Goal: Task Accomplishment & Management: Use online tool/utility

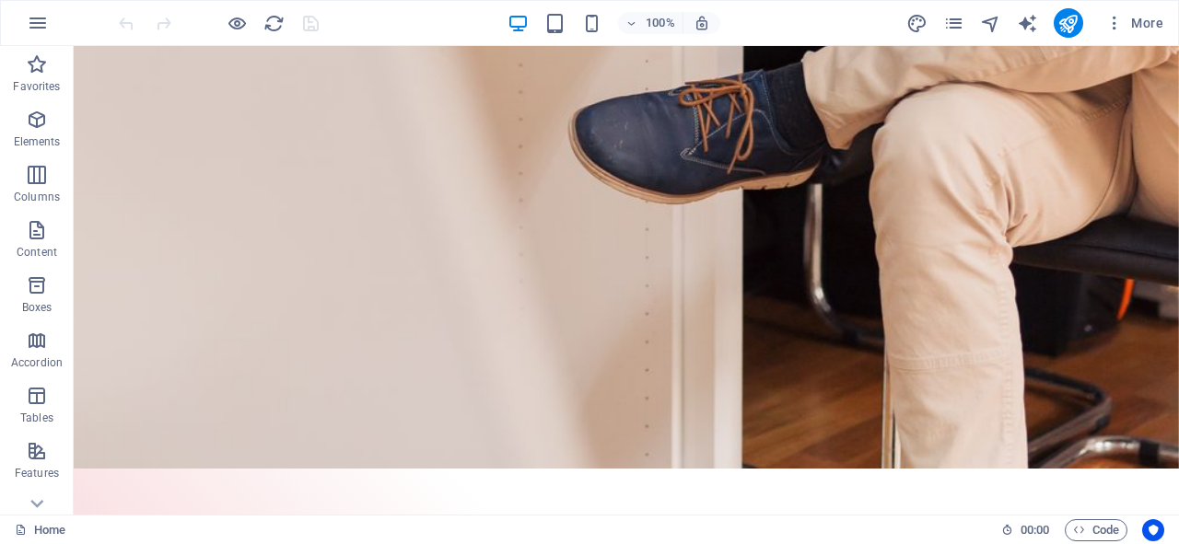
scroll to position [859, 0]
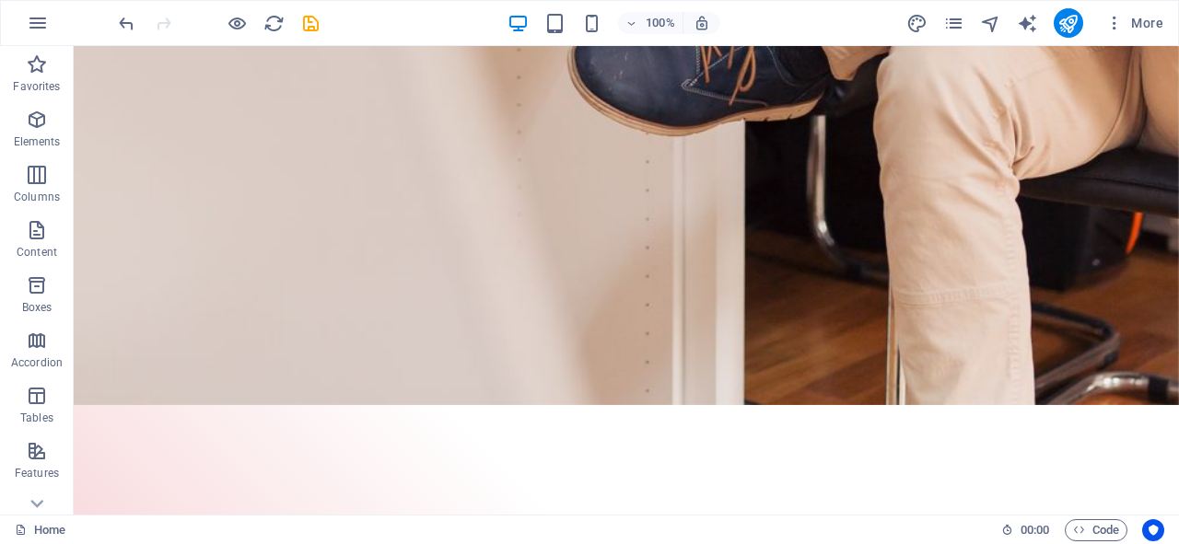
scroll to position [938, 0]
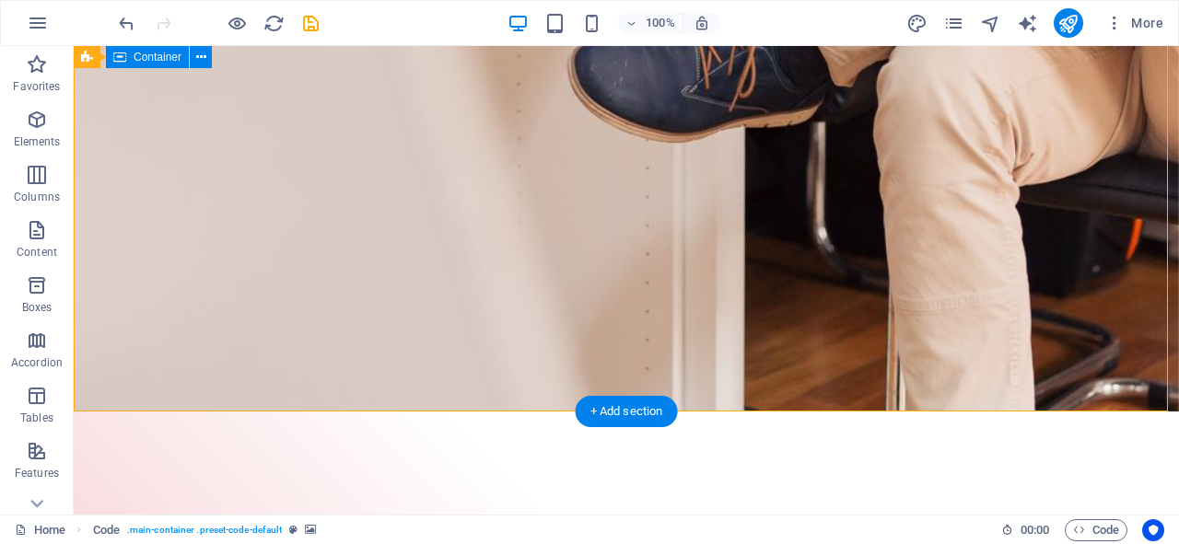
drag, startPoint x: 1156, startPoint y: 326, endPoint x: 1154, endPoint y: 368, distance: 42.4
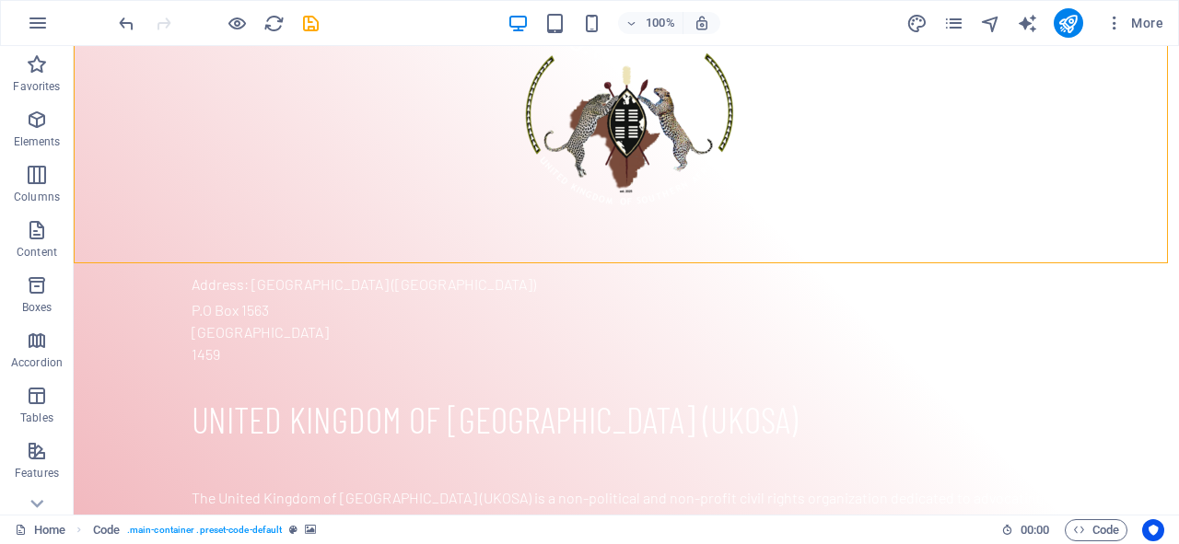
scroll to position [1553, 0]
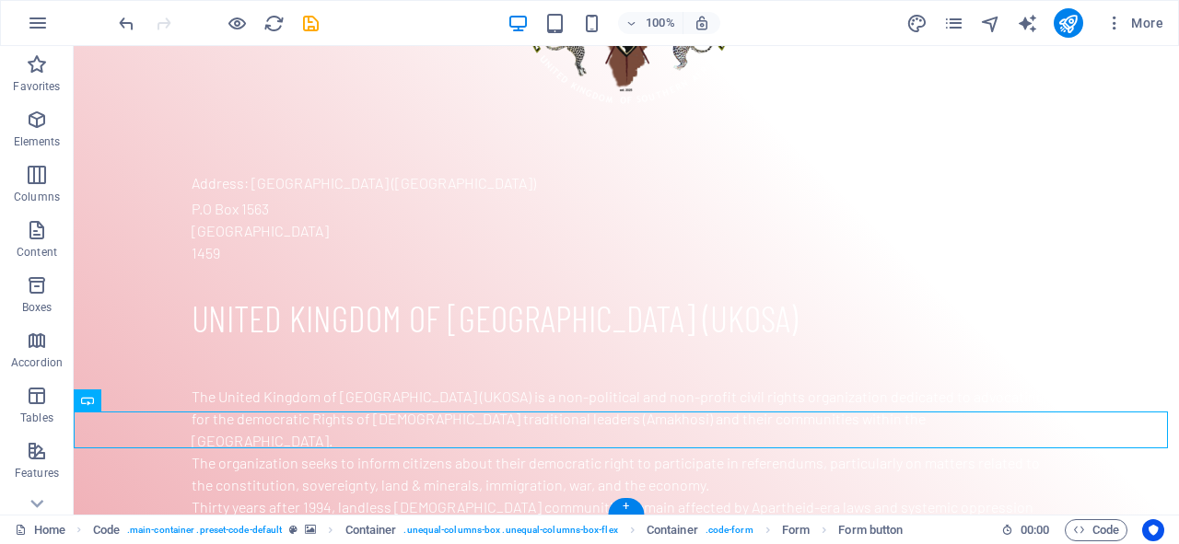
drag, startPoint x: 140, startPoint y: 431, endPoint x: 129, endPoint y: 439, distance: 13.8
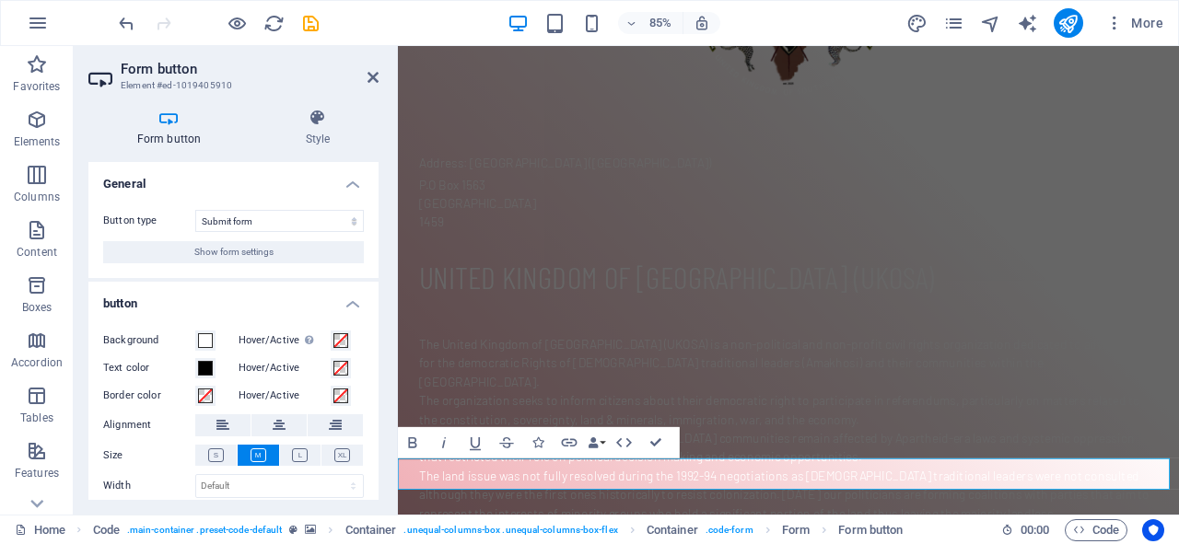
scroll to position [1433, 0]
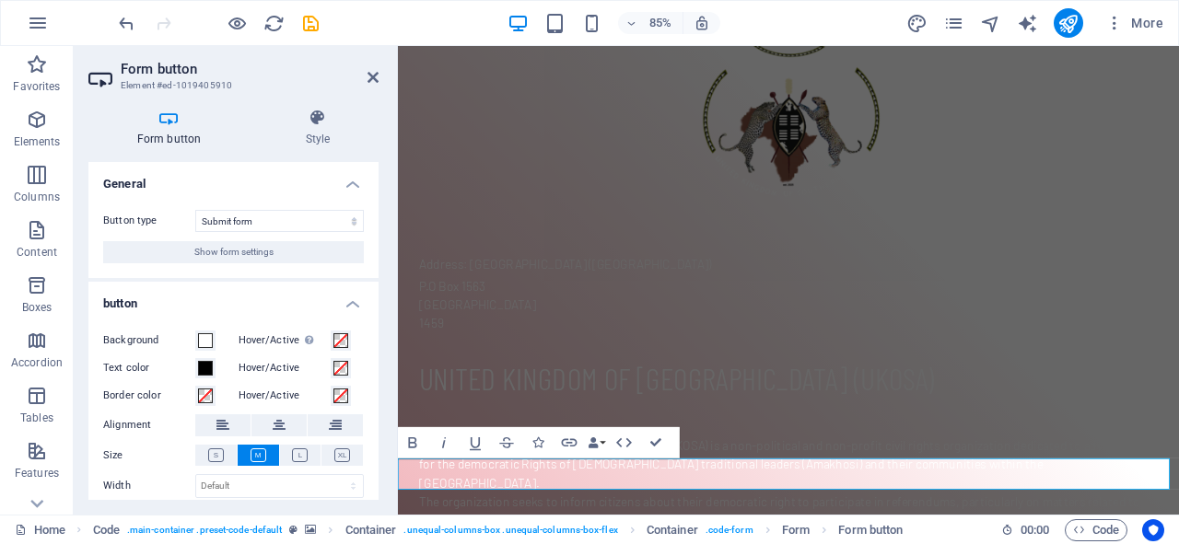
drag, startPoint x: 373, startPoint y: 228, endPoint x: 375, endPoint y: 263, distance: 34.1
click at [375, 263] on div "General Button type Submit form Reset form No action Show form settings button …" at bounding box center [233, 331] width 290 height 338
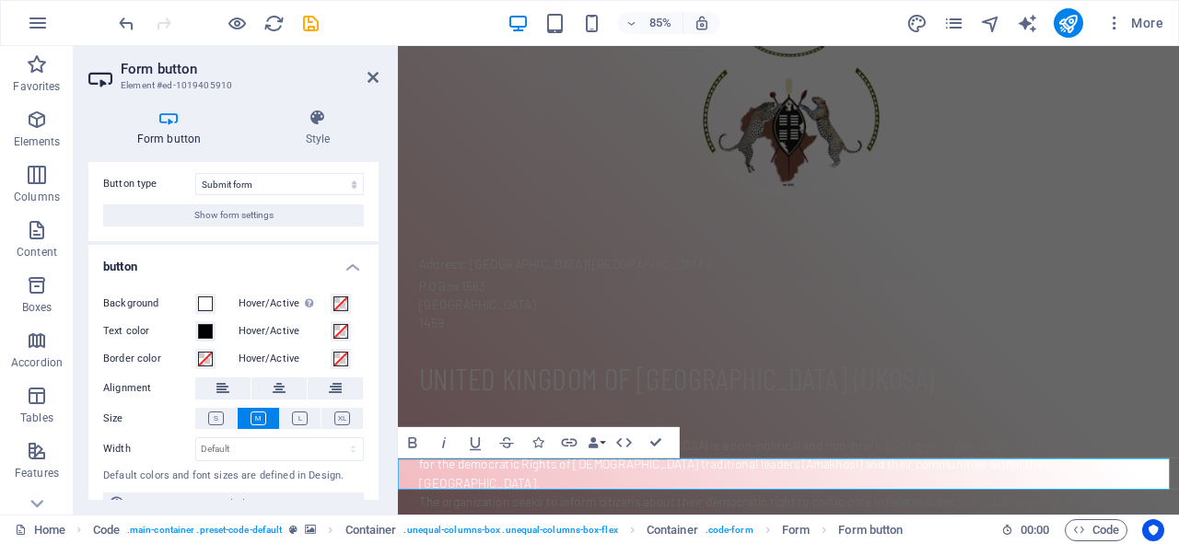
scroll to position [65, 0]
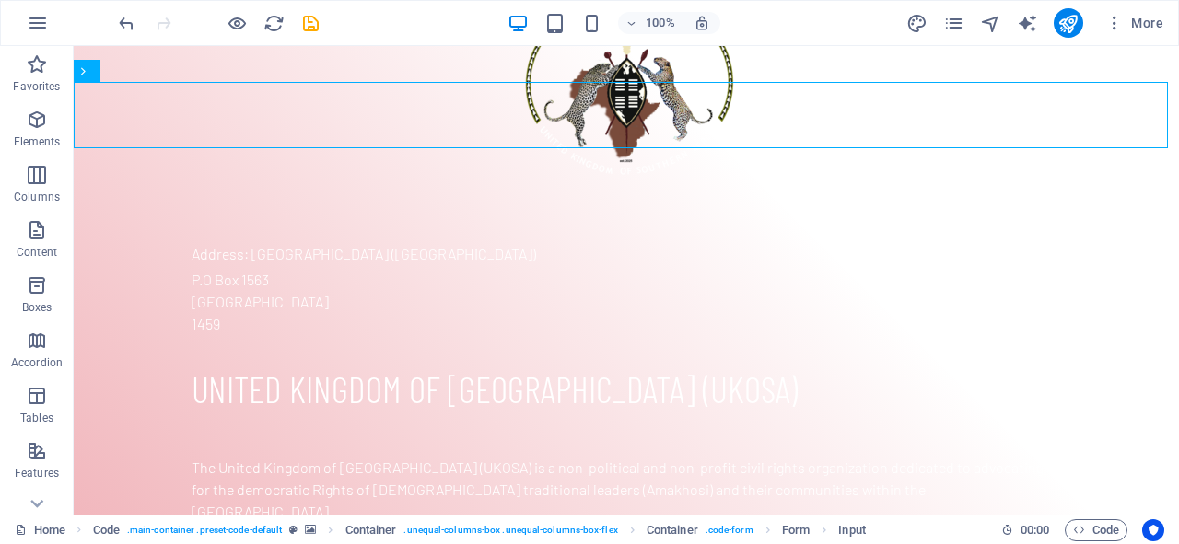
scroll to position [1553, 0]
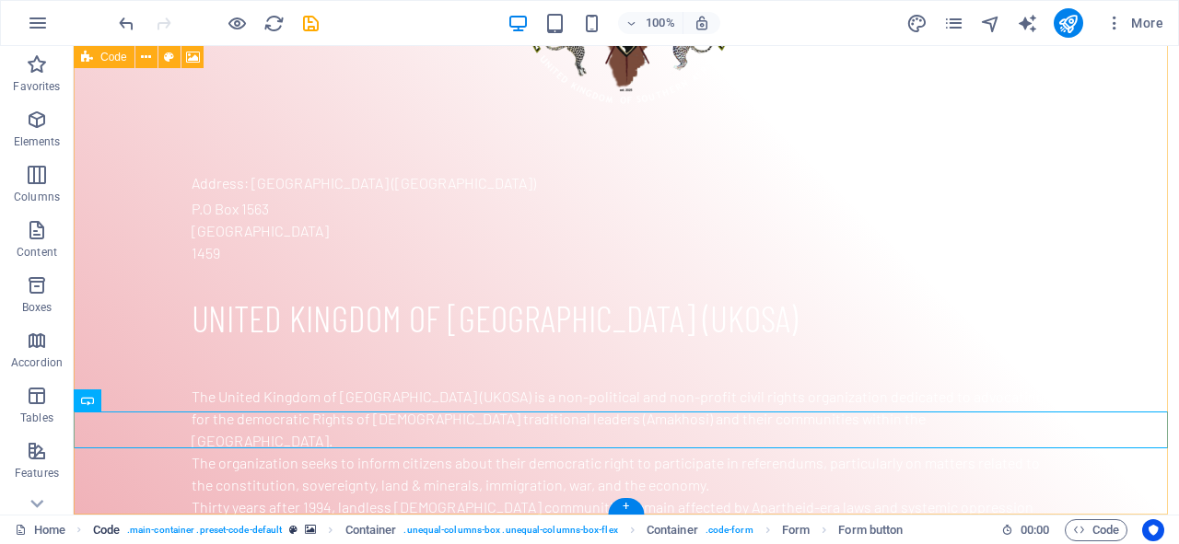
click at [204, 531] on span ". main-container .preset-code-default" at bounding box center [204, 531] width 155 height 22
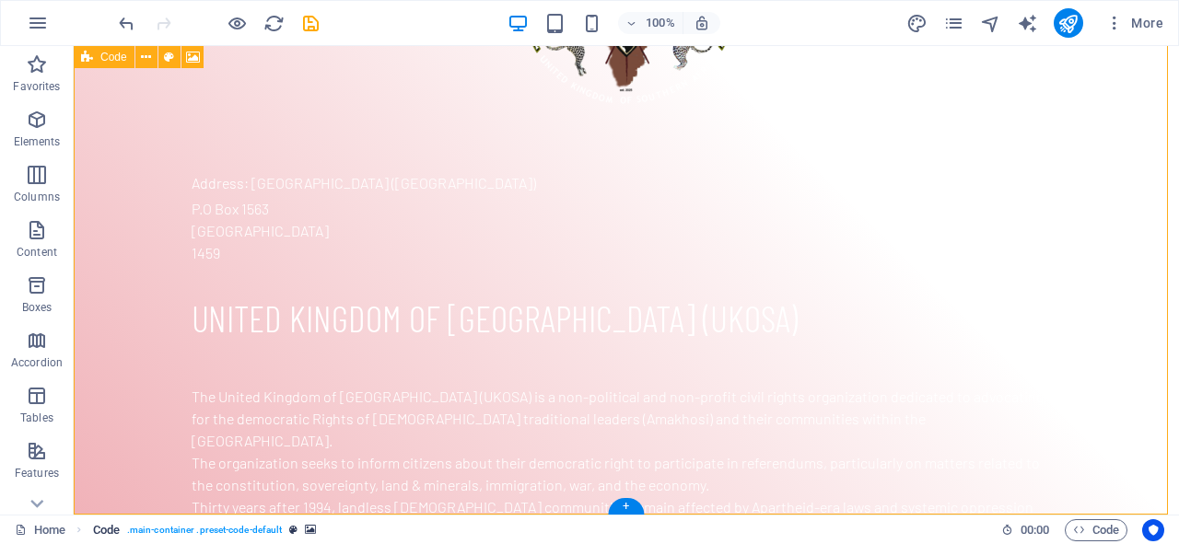
click at [204, 531] on span ". main-container .preset-code-default" at bounding box center [204, 531] width 155 height 22
click at [214, 530] on span ". main-container .preset-code-default" at bounding box center [204, 531] width 155 height 22
select select "%"
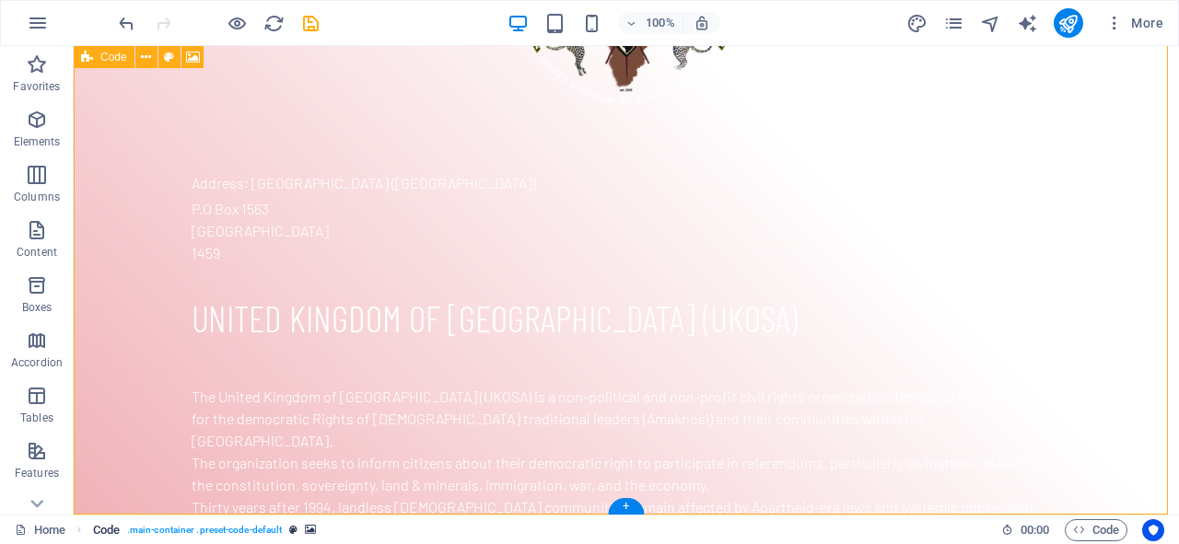
select select "vh"
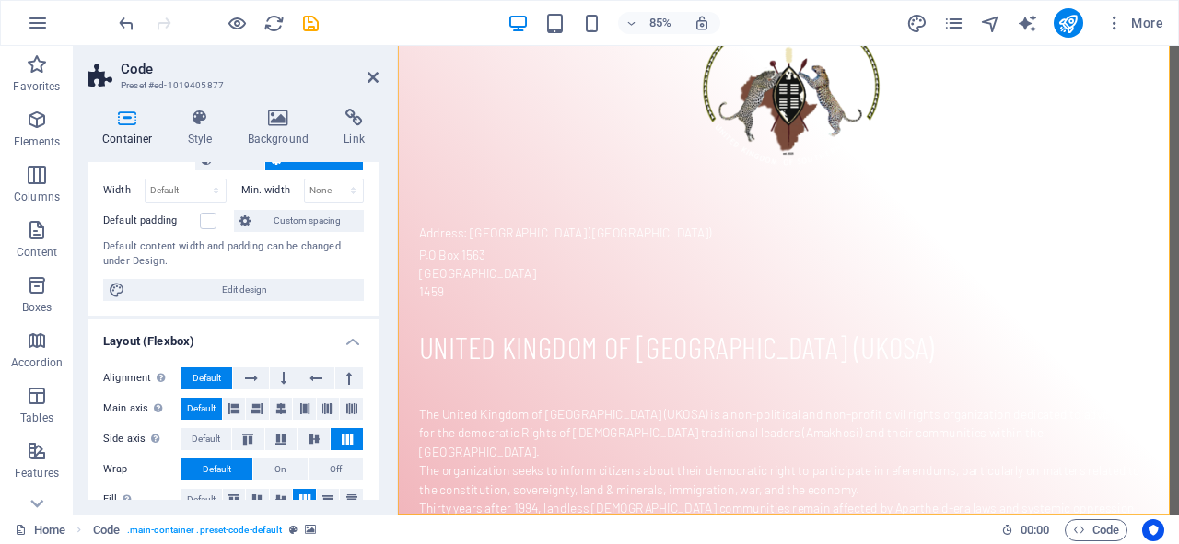
scroll to position [0, 0]
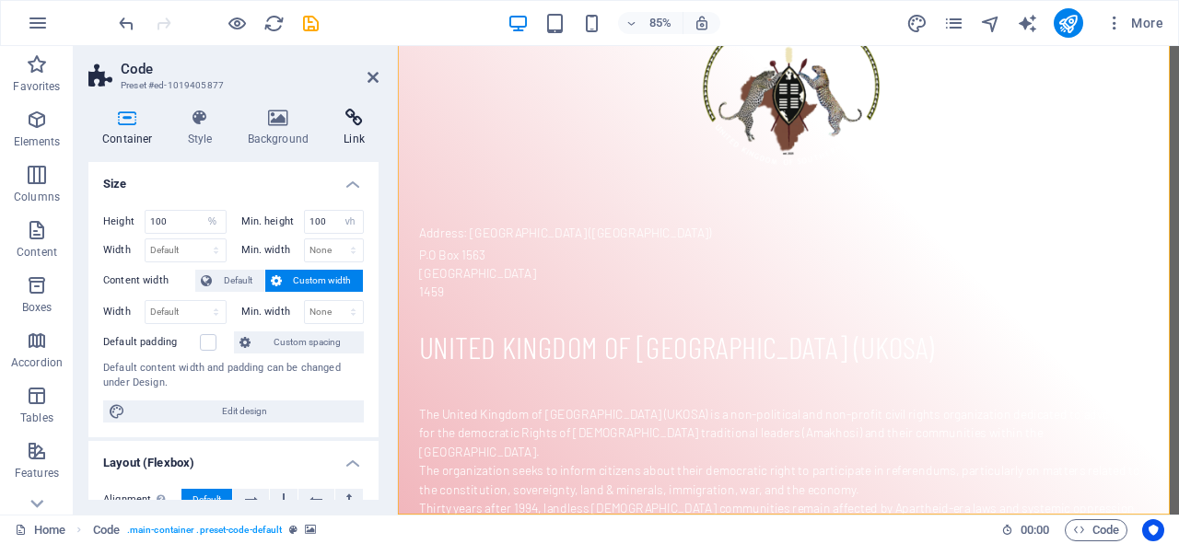
click at [361, 133] on h4 "Link" at bounding box center [354, 128] width 49 height 39
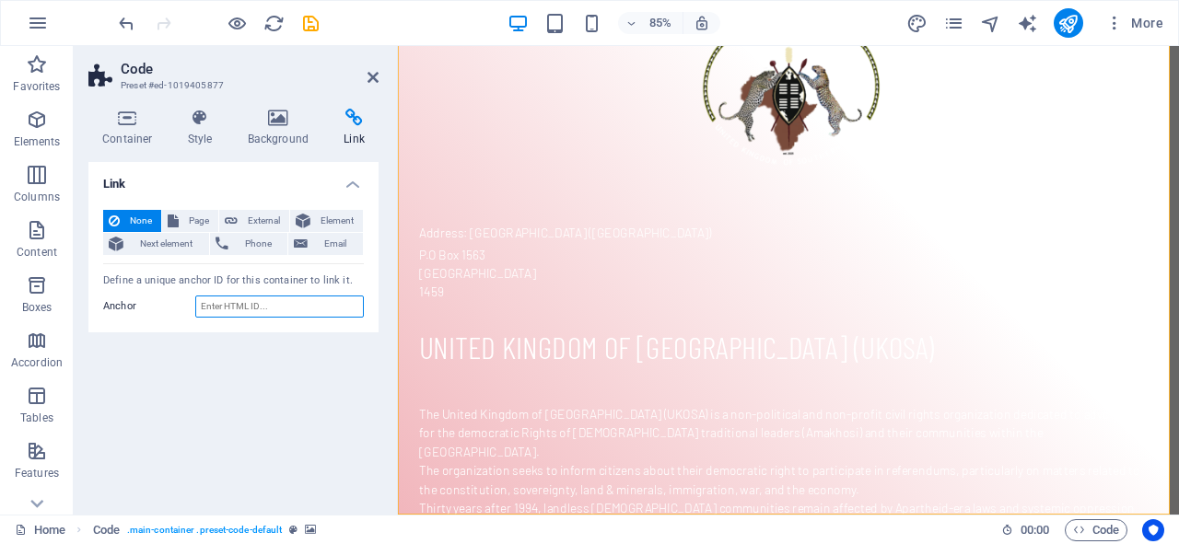
click at [263, 306] on input "Anchor" at bounding box center [279, 307] width 169 height 22
paste input "[URL][DOMAIN_NAME]"
type input "[URL][DOMAIN_NAME]"
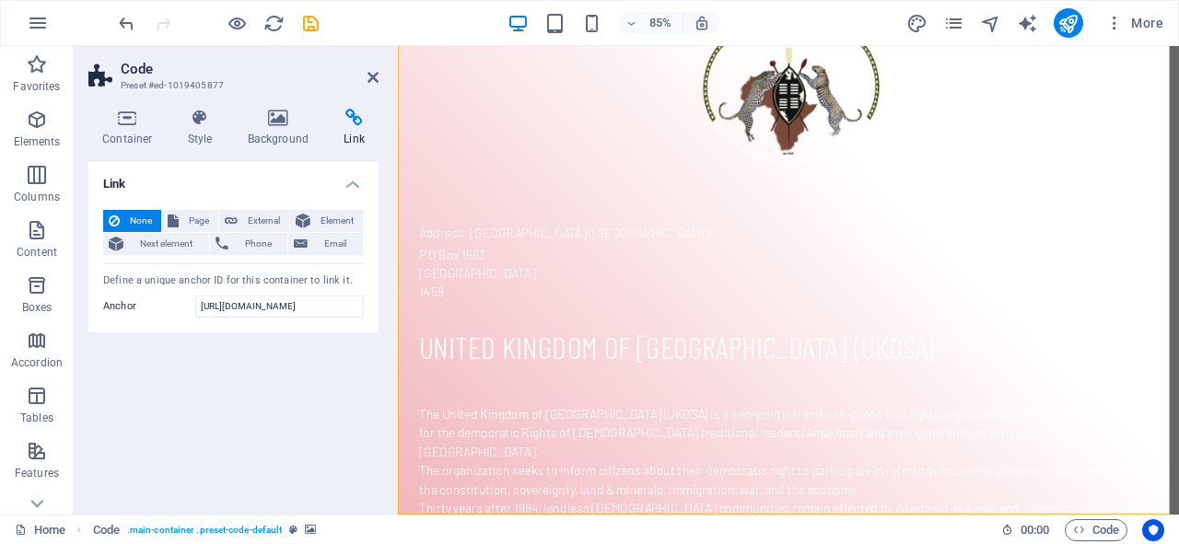
click at [210, 405] on div "Link None Page External Element Next element Phone Email Page Home New page Ele…" at bounding box center [233, 331] width 290 height 338
click at [373, 77] on icon at bounding box center [373, 77] width 11 height 15
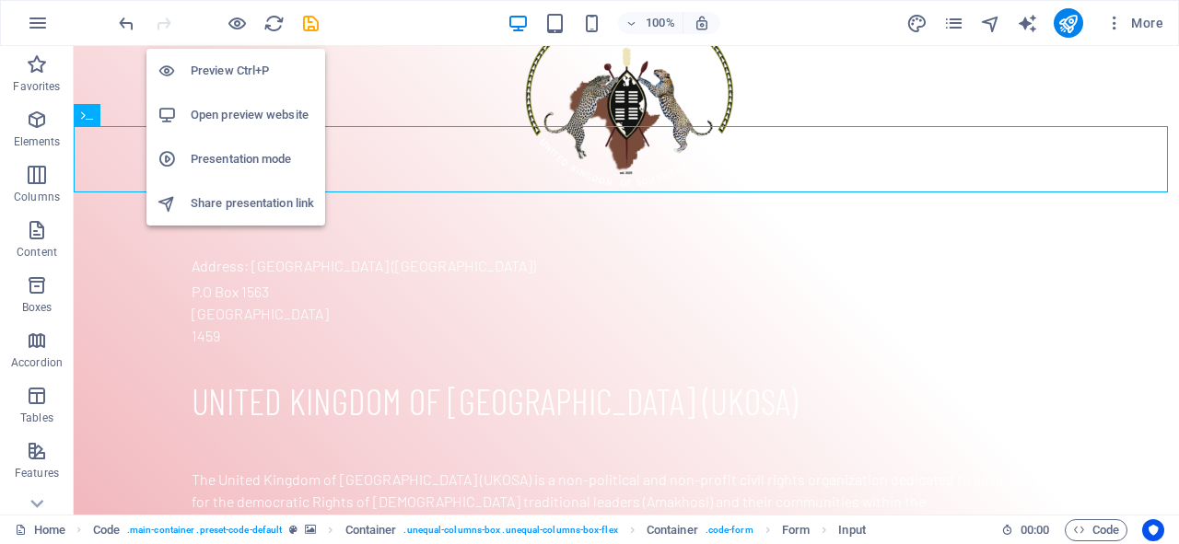
click at [236, 73] on h6 "Preview Ctrl+P" at bounding box center [252, 71] width 123 height 22
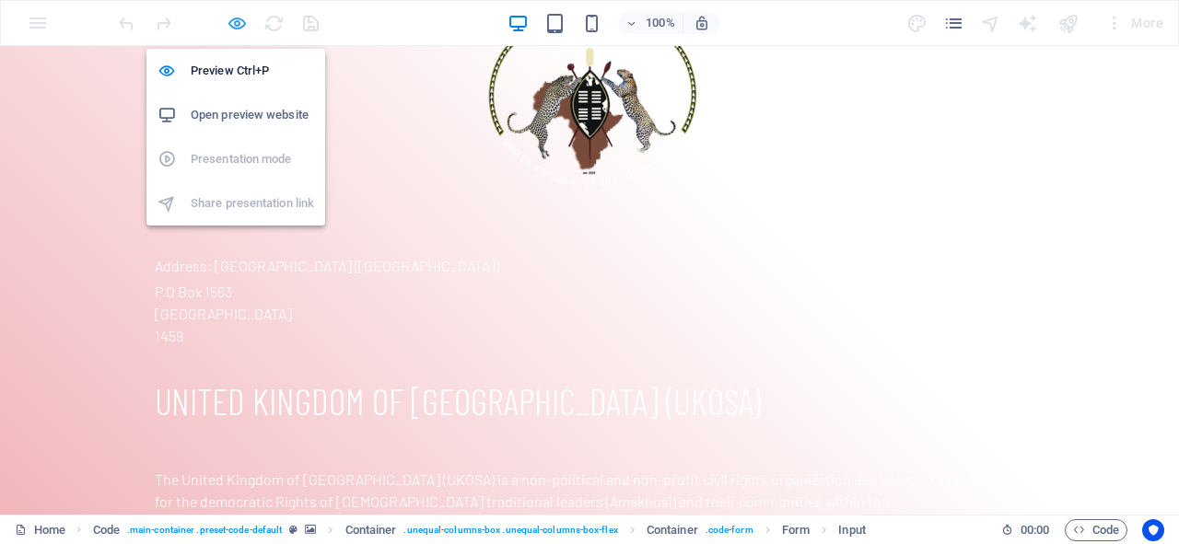
click at [234, 26] on icon "button" at bounding box center [237, 23] width 21 height 21
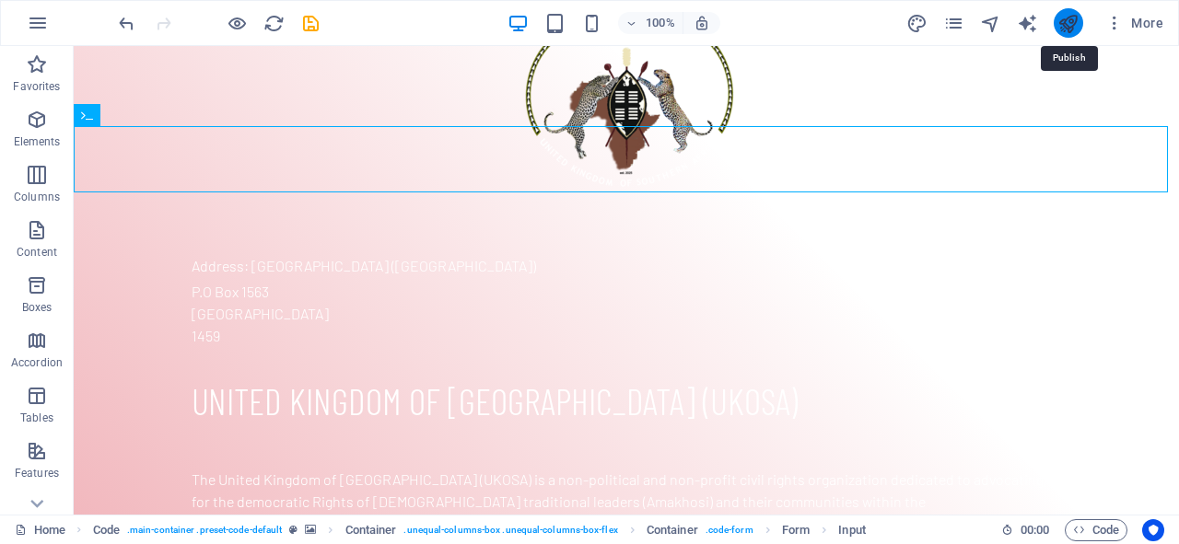
click at [1065, 22] on icon "publish" at bounding box center [1067, 23] width 21 height 21
